Goal: Check status: Verify the current state of an ongoing process or item

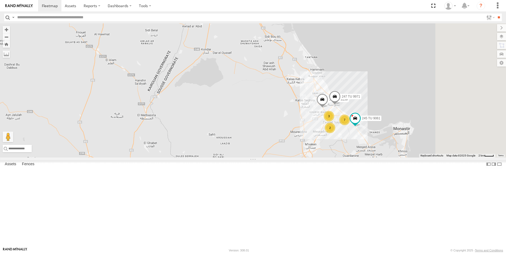
drag, startPoint x: 375, startPoint y: 97, endPoint x: 307, endPoint y: 152, distance: 87.2
click at [307, 152] on div "231 TU 3157 7 231 TU 3159 3 245 TU 9061 2 247 TU 9971" at bounding box center [253, 90] width 506 height 134
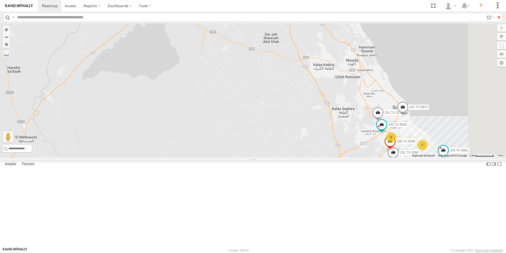
drag, startPoint x: 398, startPoint y: 145, endPoint x: 290, endPoint y: 122, distance: 110.4
click at [290, 122] on div "231 TU 3157 231 TU 3159 245 TU 9061 247 TU 9971 7 2 231 TU 3160 246 TU 8289 245…" at bounding box center [253, 90] width 506 height 134
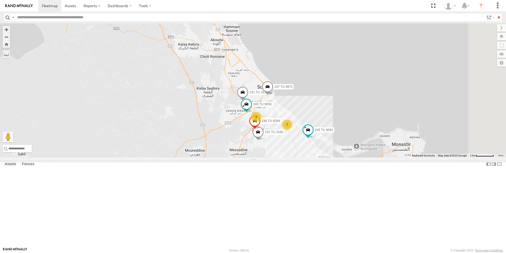
click at [269, 95] on label "231 TU 3159" at bounding box center [257, 92] width 24 height 5
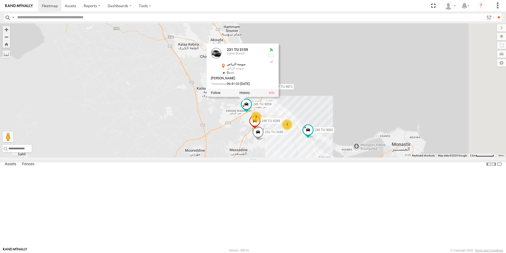
click at [257, 145] on div "231 TU 3157 231 TU 3159 245 TU 9061 247 TU 9971 7 2 231 TU 3160 246 TU 8289 245…" at bounding box center [253, 90] width 506 height 134
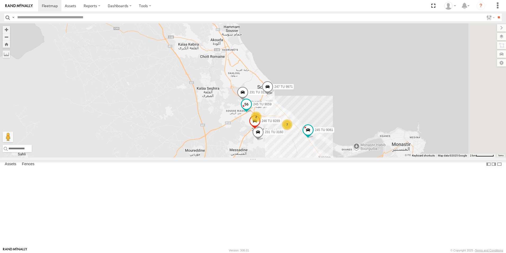
click at [272, 106] on span "245 TU 9059" at bounding box center [262, 104] width 18 height 4
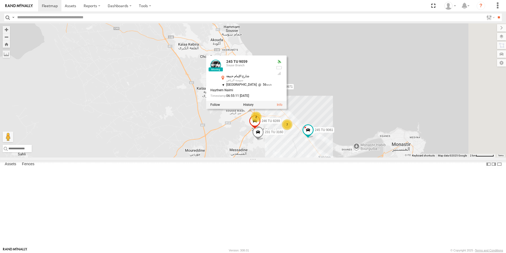
click at [260, 150] on div "231 TU 3157 231 TU 3159 245 TU 9061 247 TU 9971 7 2 231 TU 3160 246 TU 8289 245…" at bounding box center [253, 90] width 506 height 134
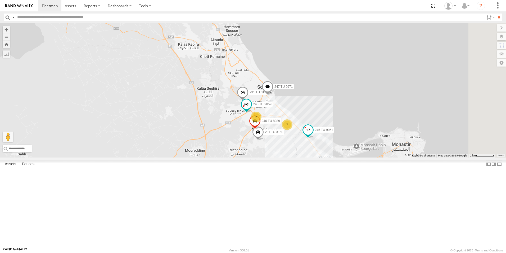
click at [333, 132] on span "245 TU 9061" at bounding box center [324, 130] width 18 height 4
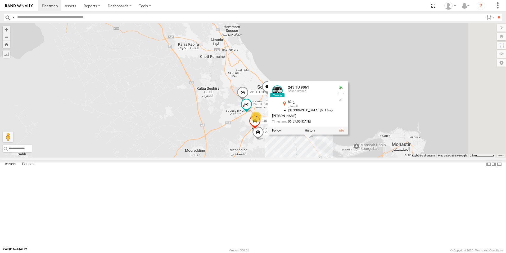
click at [261, 157] on div "231 TU 3157 231 TU 3159 245 TU 9061 247 TU 9971 7 2 231 TU 3160 246 TU 8289 245…" at bounding box center [253, 90] width 506 height 134
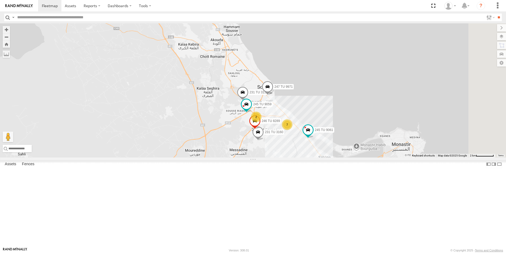
click at [283, 134] on span "231 TU 3160" at bounding box center [274, 132] width 18 height 4
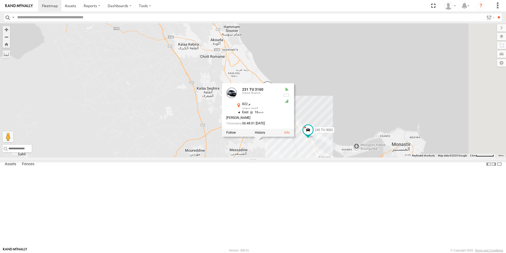
click at [254, 157] on div "231 TU 3157 231 TU 3159 245 TU 9061 247 TU 9971 7 2 231 TU 3160 246 TU 8289 245…" at bounding box center [253, 90] width 506 height 134
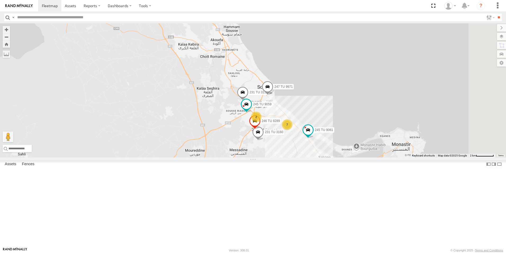
click at [293, 89] on span "247 TU 9971" at bounding box center [284, 87] width 18 height 4
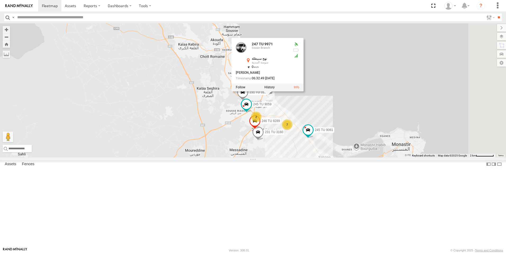
click at [260, 150] on div "231 TU 3157 231 TU 3159 245 TU 9061 247 TU 9971 7 2 231 TU 3160 246 TU 8289 245…" at bounding box center [253, 90] width 506 height 134
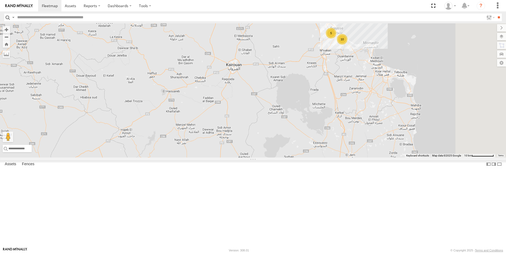
drag, startPoint x: 310, startPoint y: 120, endPoint x: 273, endPoint y: 131, distance: 39.1
click at [273, 131] on div "231 TU 3157 10 5" at bounding box center [253, 90] width 506 height 134
